Goal: Ask a question

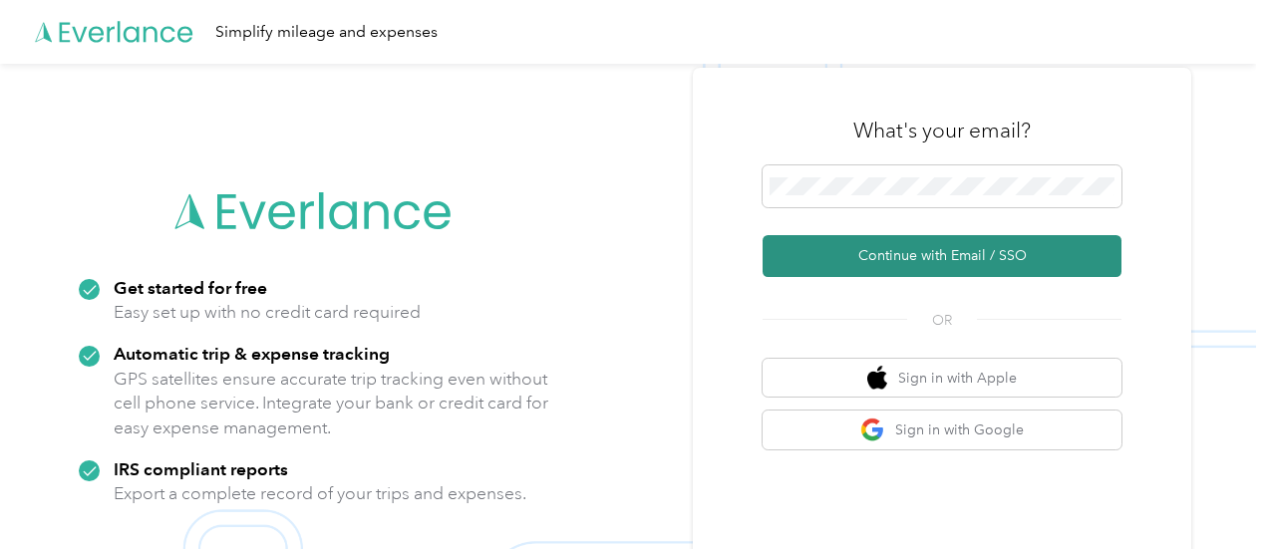
click at [980, 258] on button "Continue with Email / SSO" at bounding box center [942, 256] width 359 height 42
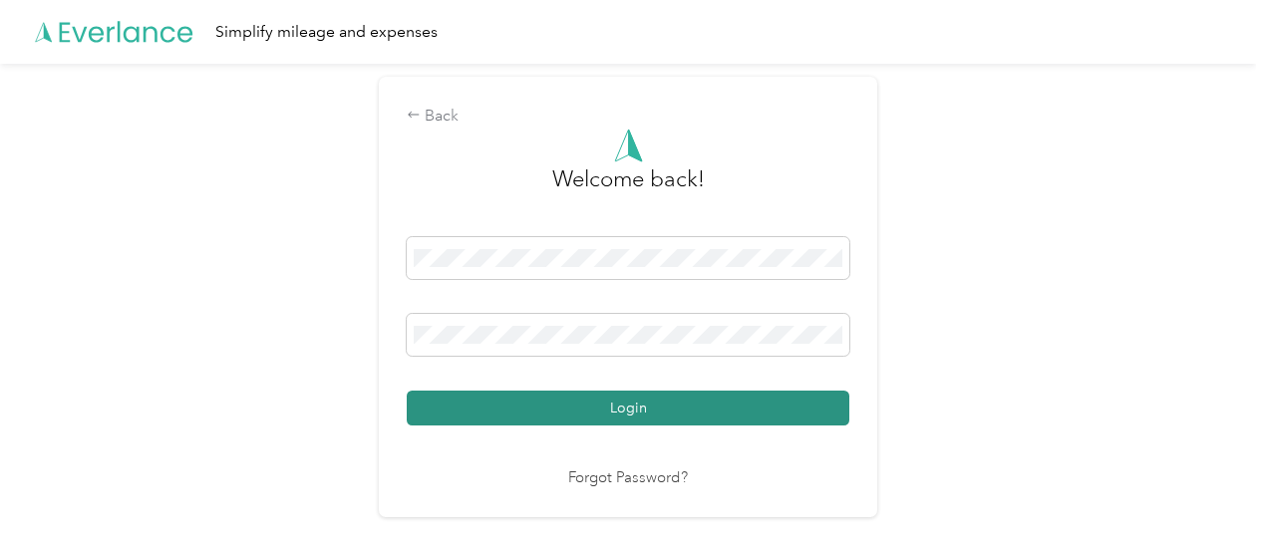
click at [796, 403] on button "Login" at bounding box center [628, 408] width 443 height 35
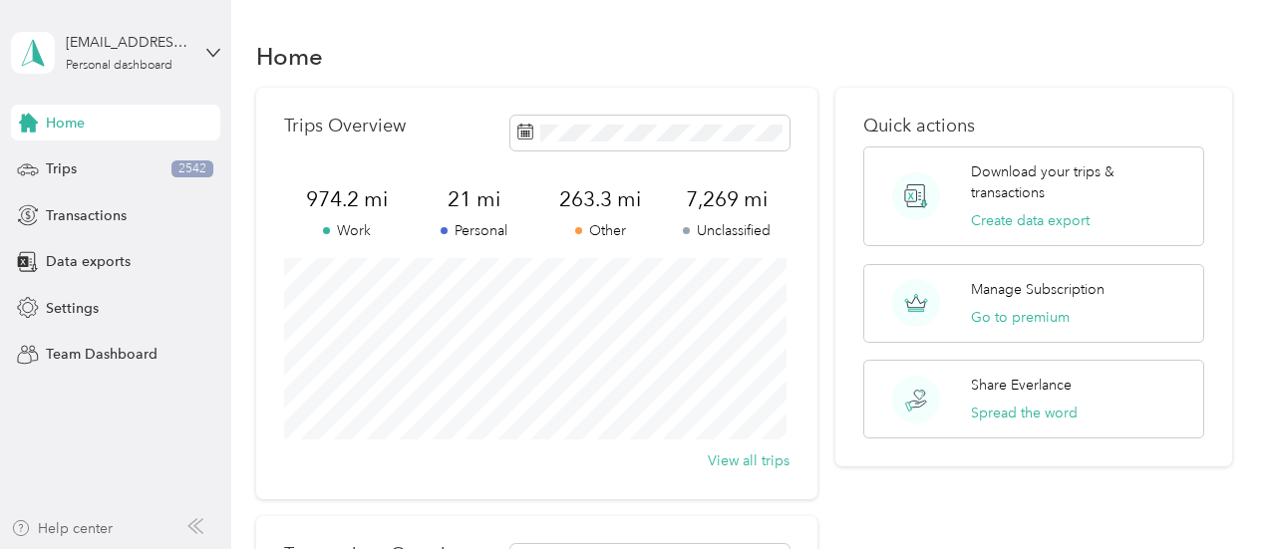
click at [109, 535] on div "Help center" at bounding box center [62, 528] width 102 height 21
